Goal: Transaction & Acquisition: Purchase product/service

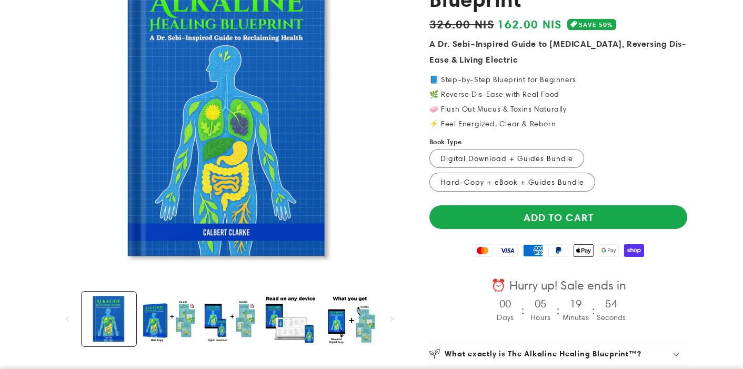
scroll to position [230, 0]
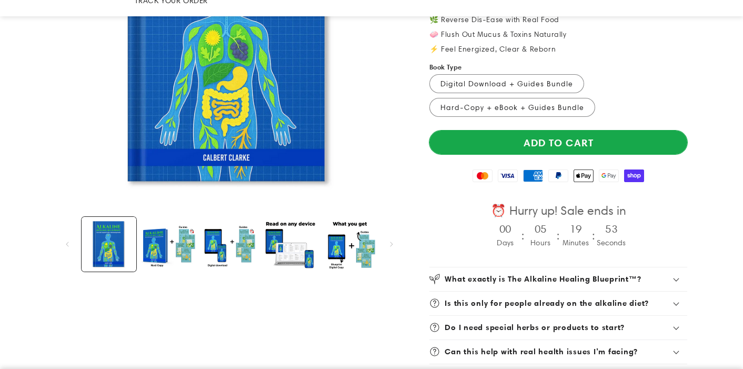
click at [555, 131] on button "Add to cart" at bounding box center [559, 143] width 258 height 24
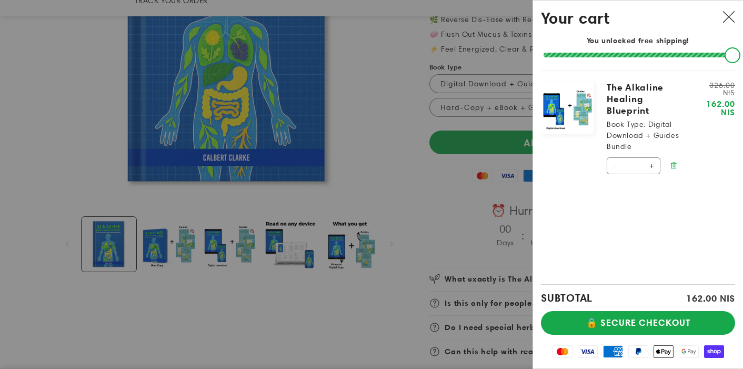
click at [674, 164] on icon "Remove The Alkaline Healing Blueprint - Digital Download + Guides Bundle" at bounding box center [674, 166] width 2 height 4
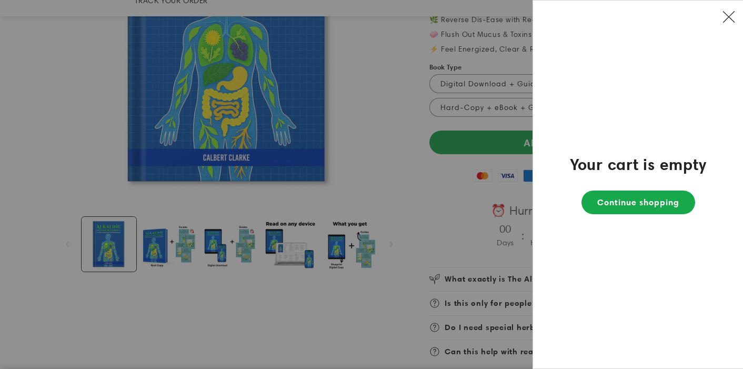
click at [728, 21] on icon "Close" at bounding box center [729, 17] width 13 height 13
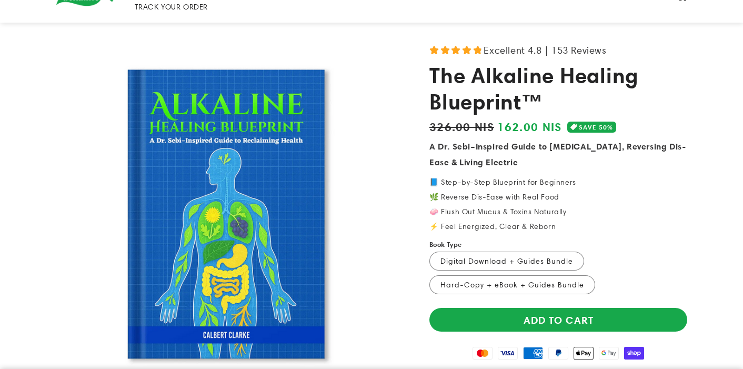
scroll to position [0, 0]
